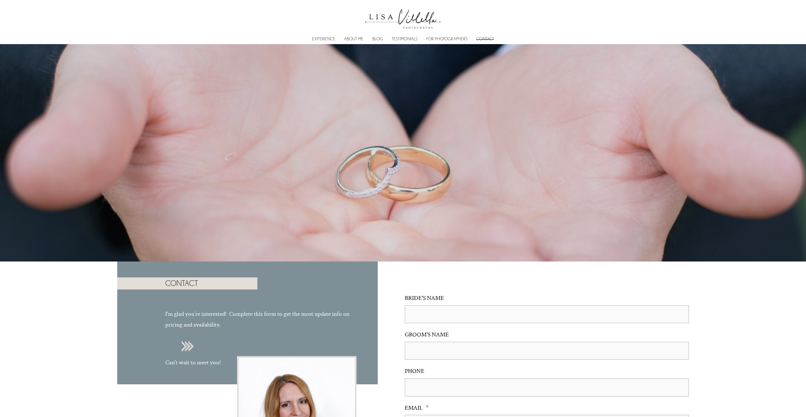
click at [408, 19] on img at bounding box center [403, 17] width 83 height 29
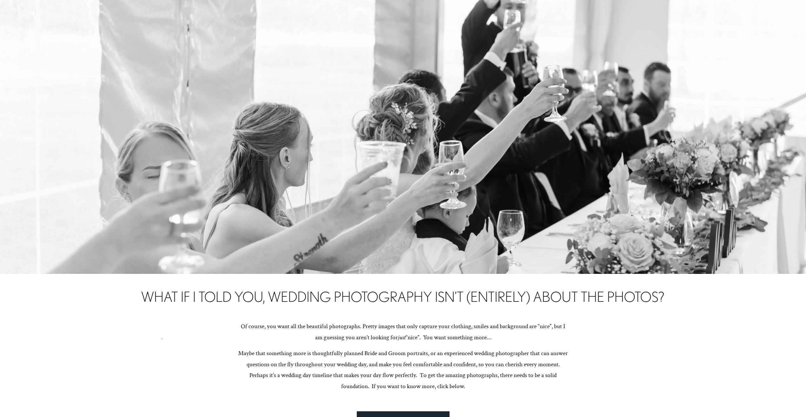
scroll to position [2192, 0]
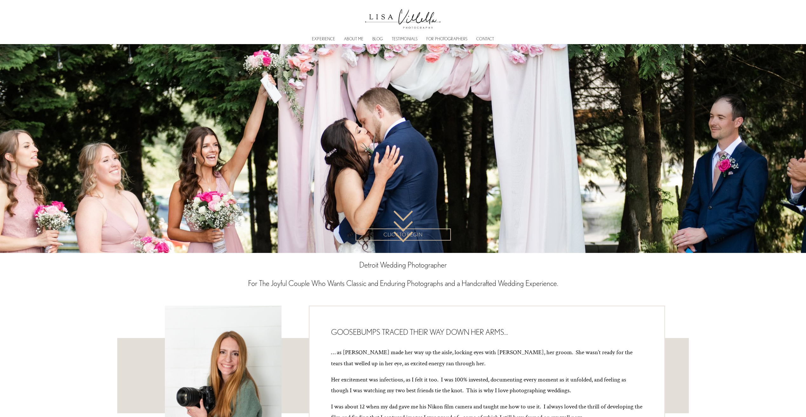
click at [398, 16] on img at bounding box center [403, 17] width 83 height 29
